Goal: Information Seeking & Learning: Understand process/instructions

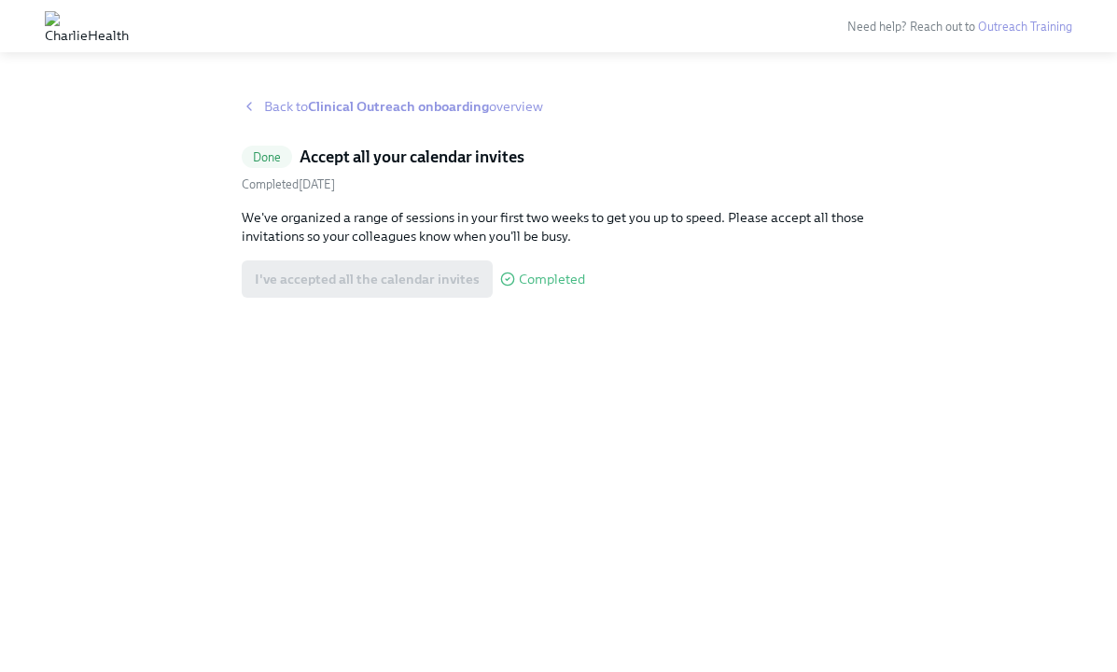
click at [442, 108] on strong "Clinical Outreach onboarding" at bounding box center [398, 106] width 181 height 17
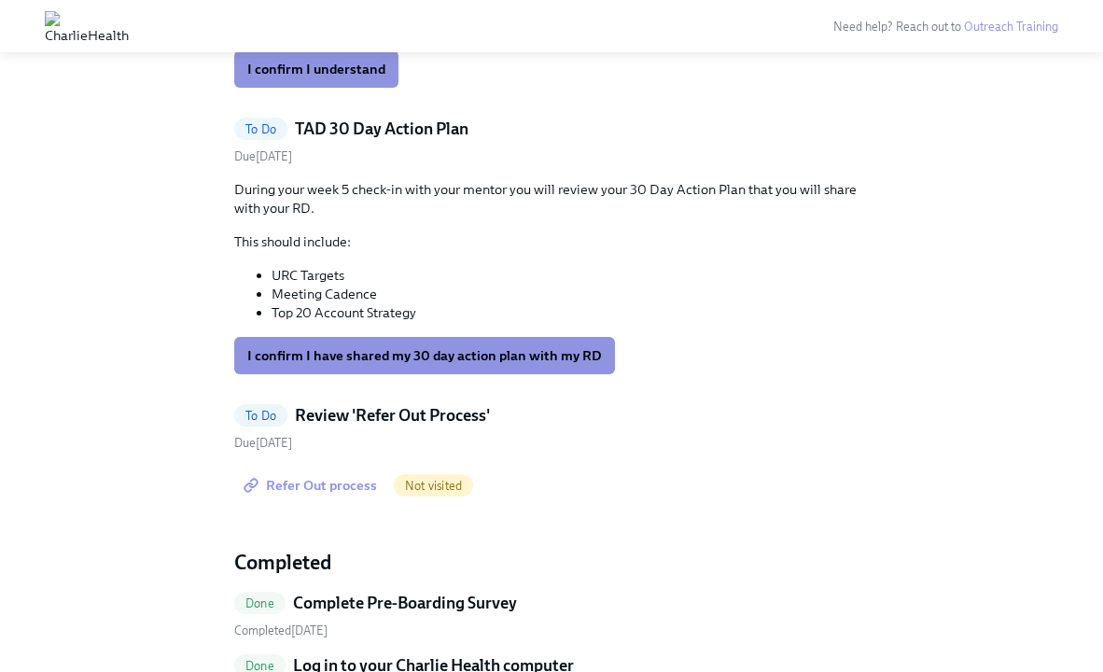
scroll to position [481, 0]
click at [333, 488] on span "Refer Out process" at bounding box center [312, 484] width 130 height 19
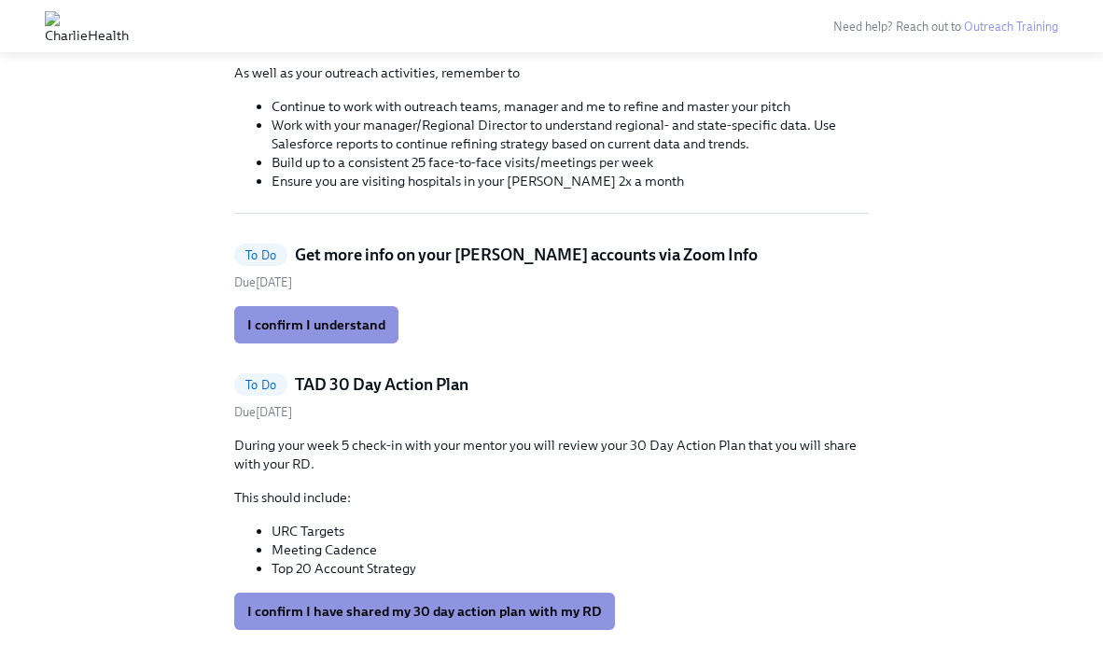
scroll to position [221, 0]
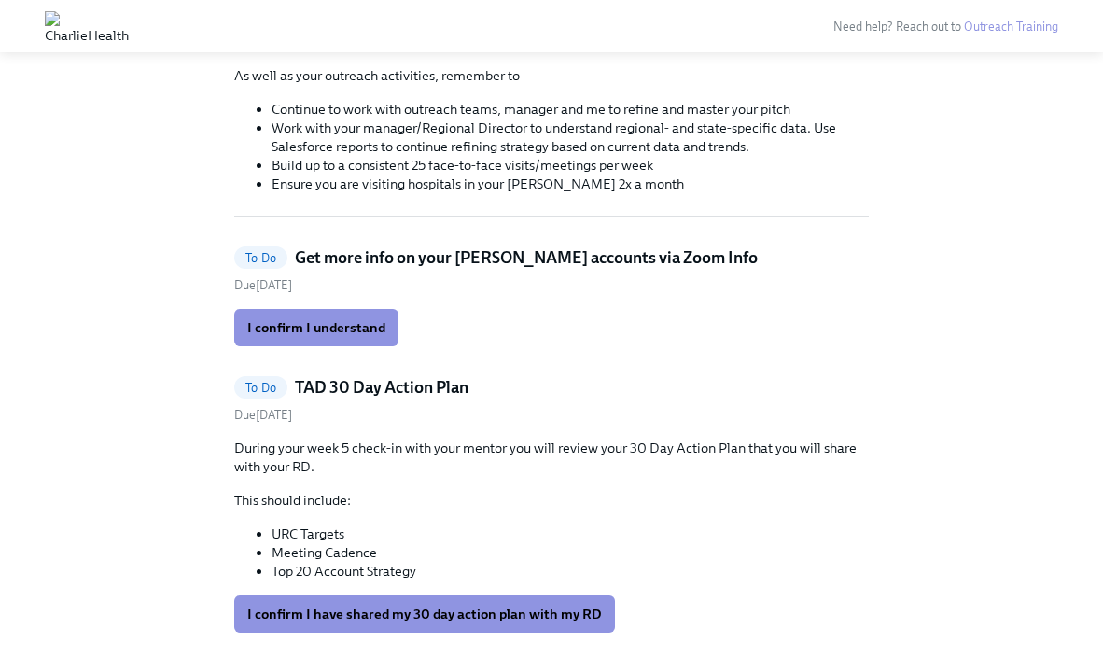
click at [486, 257] on h5 "Get more info on your [PERSON_NAME] accounts via Zoom Info" at bounding box center [526, 257] width 463 height 22
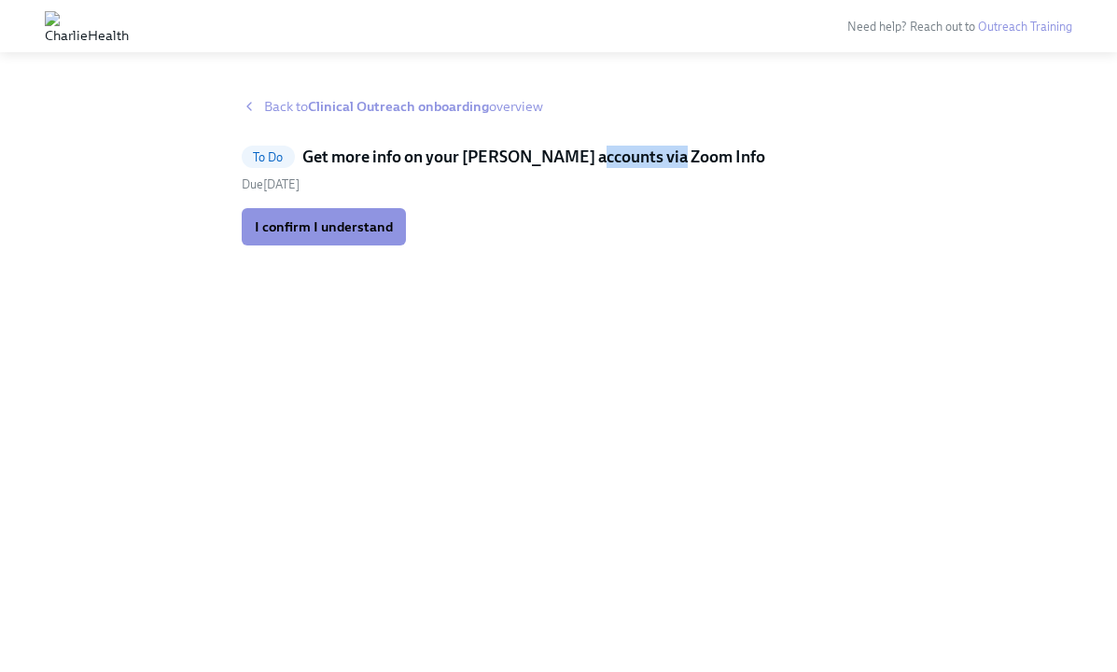
drag, startPoint x: 669, startPoint y: 157, endPoint x: 586, endPoint y: 156, distance: 83.1
click at [586, 156] on h5 "Get more info on your [PERSON_NAME] accounts via Zoom Info" at bounding box center [533, 157] width 463 height 22
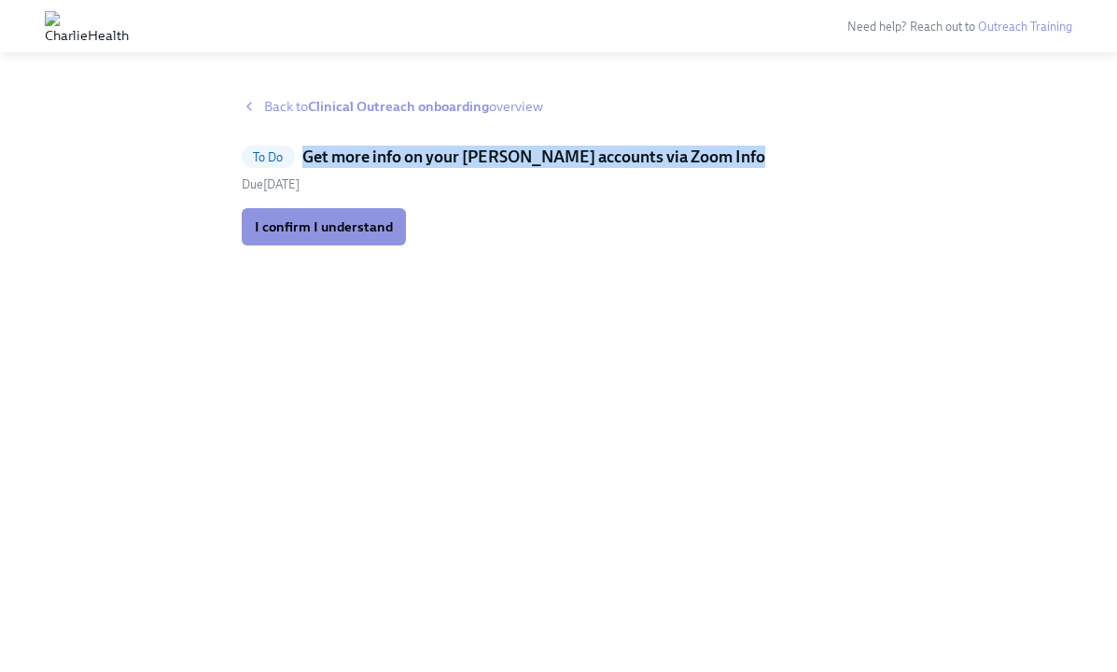
click at [586, 156] on h5 "Get more info on your [PERSON_NAME] accounts via Zoom Info" at bounding box center [533, 157] width 463 height 22
click at [441, 112] on strong "Clinical Outreach onboarding" at bounding box center [398, 106] width 181 height 17
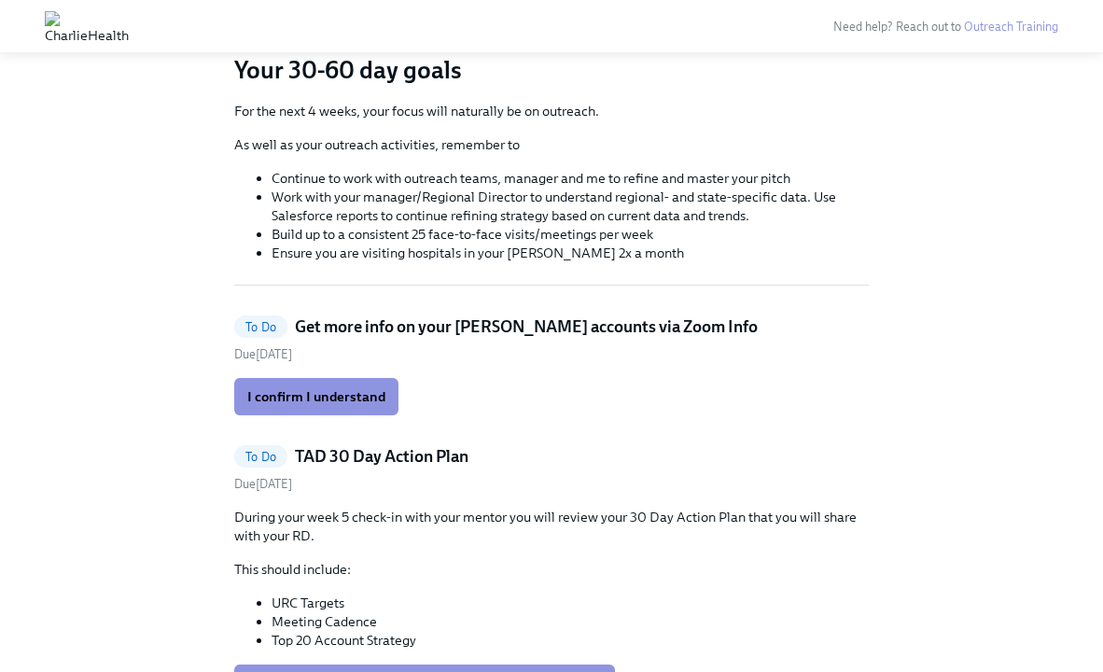
scroll to position [153, 0]
click at [652, 325] on h5 "Get more info on your [PERSON_NAME] accounts via Zoom Info" at bounding box center [526, 326] width 463 height 22
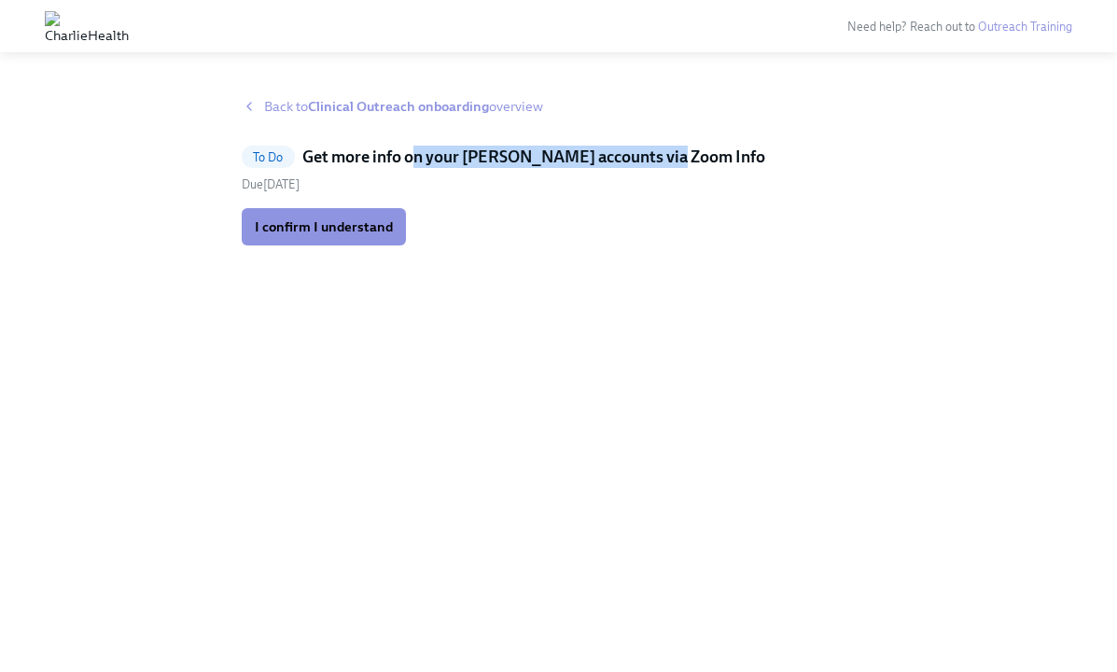
drag, startPoint x: 414, startPoint y: 156, endPoint x: 670, endPoint y: 158, distance: 256.7
click at [671, 158] on div "To Do Get more info on your [PERSON_NAME] accounts via Zoom Info" at bounding box center [559, 157] width 635 height 22
click at [670, 158] on div "To Do Get more info on your [PERSON_NAME] accounts via Zoom Info" at bounding box center [559, 157] width 635 height 22
drag, startPoint x: 671, startPoint y: 158, endPoint x: 601, endPoint y: 157, distance: 70.0
click at [601, 157] on div "To Do Get more info on your [PERSON_NAME] accounts via Zoom Info" at bounding box center [559, 157] width 635 height 22
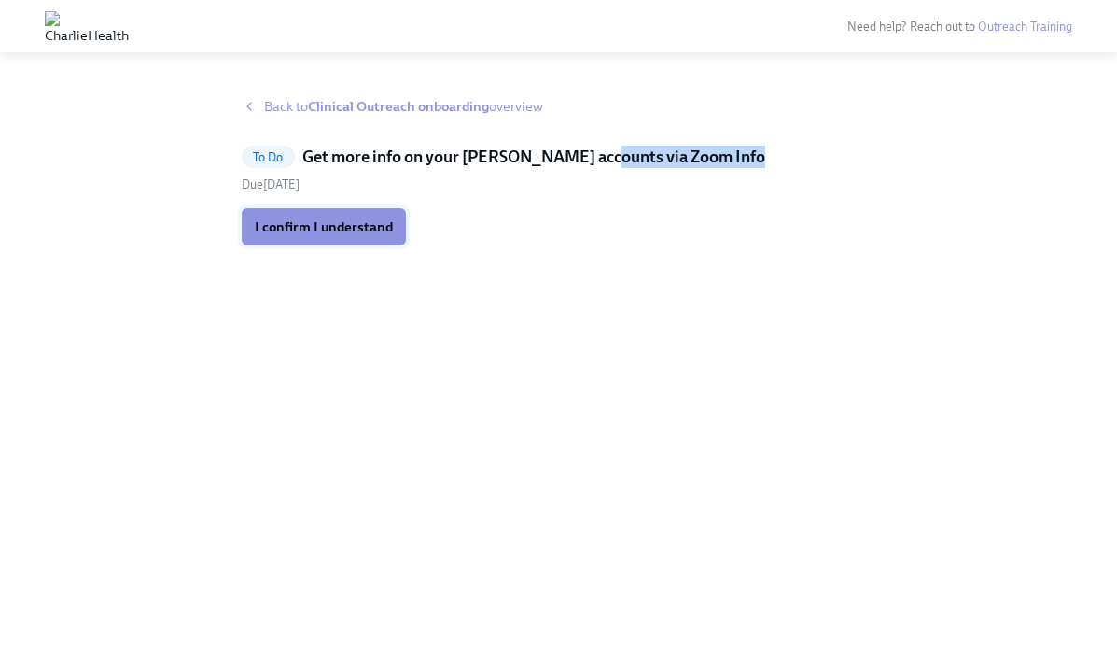
click at [344, 220] on span "I confirm I understand" at bounding box center [324, 227] width 138 height 19
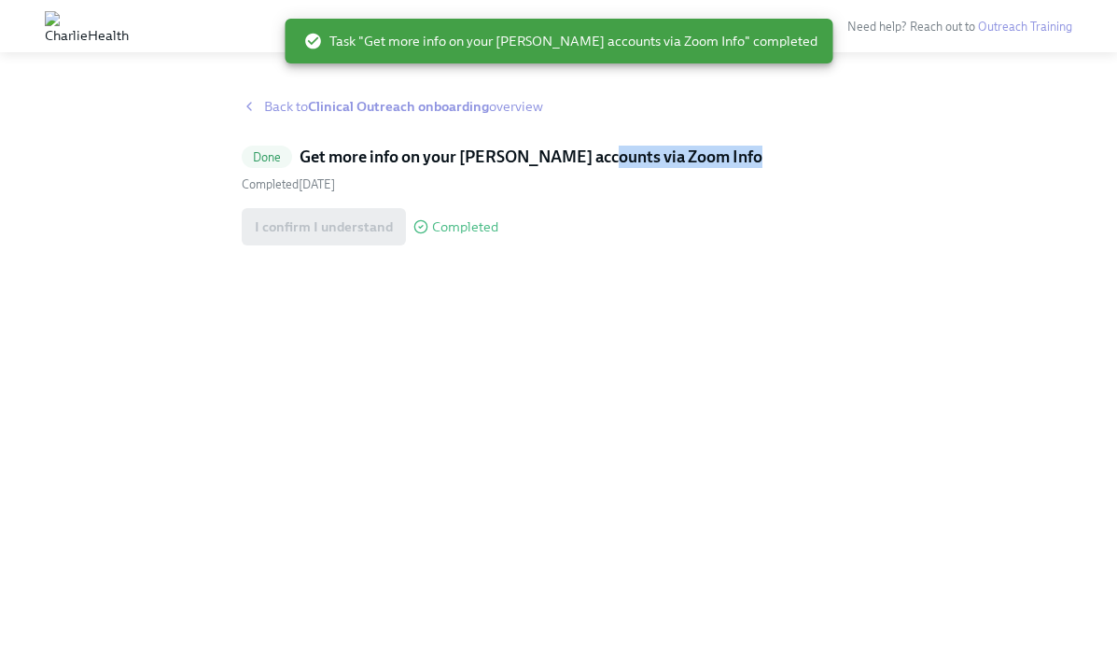
click at [365, 101] on strong "Clinical Outreach onboarding" at bounding box center [398, 106] width 181 height 17
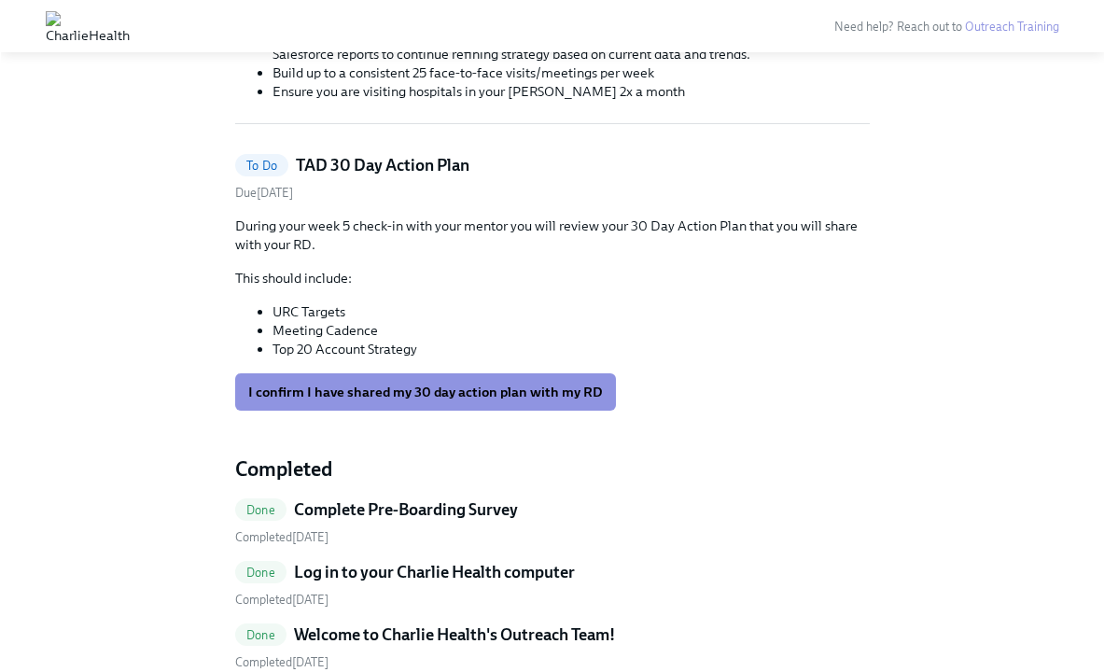
scroll to position [315, 0]
